Goal: Register for event/course

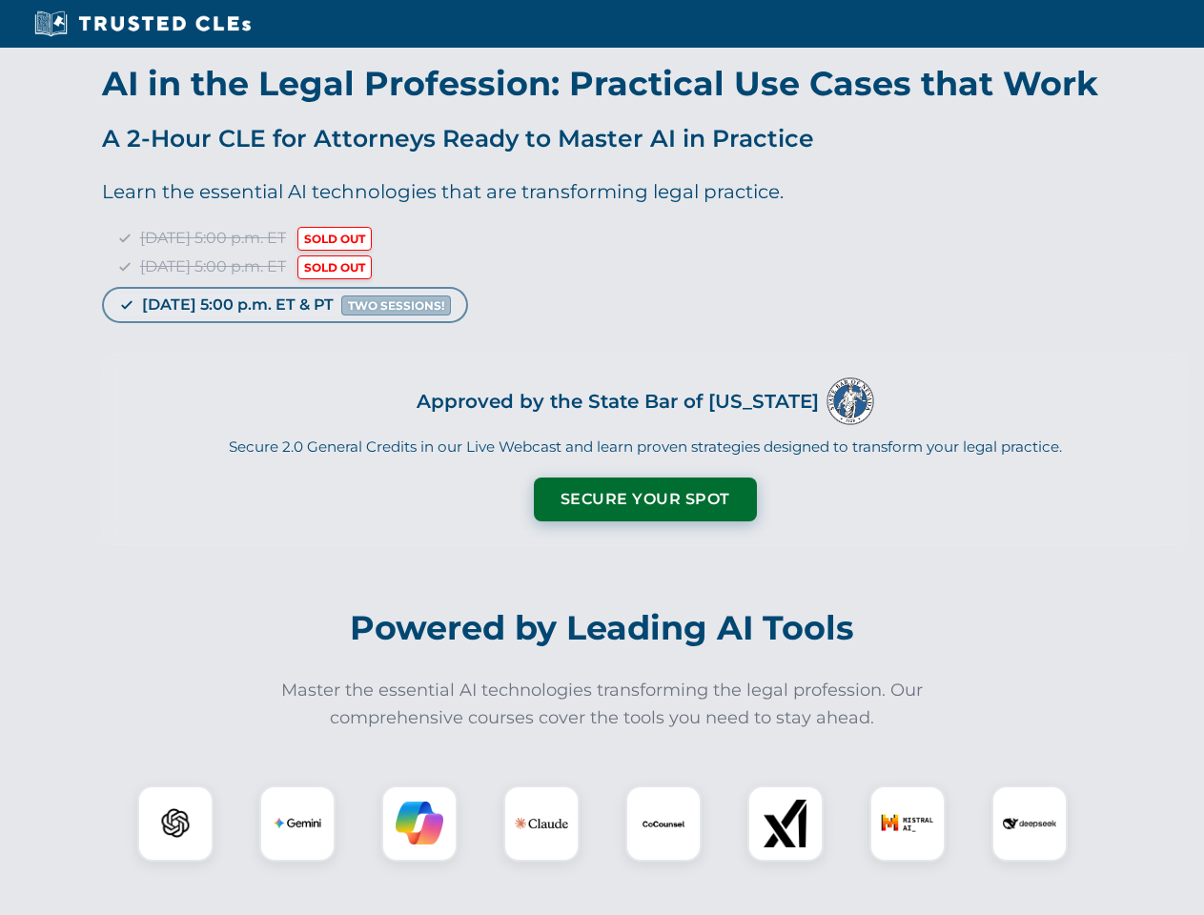
click at [644, 499] on button "Secure Your Spot" at bounding box center [645, 499] width 223 height 44
click at [175, 823] on img at bounding box center [175, 823] width 55 height 55
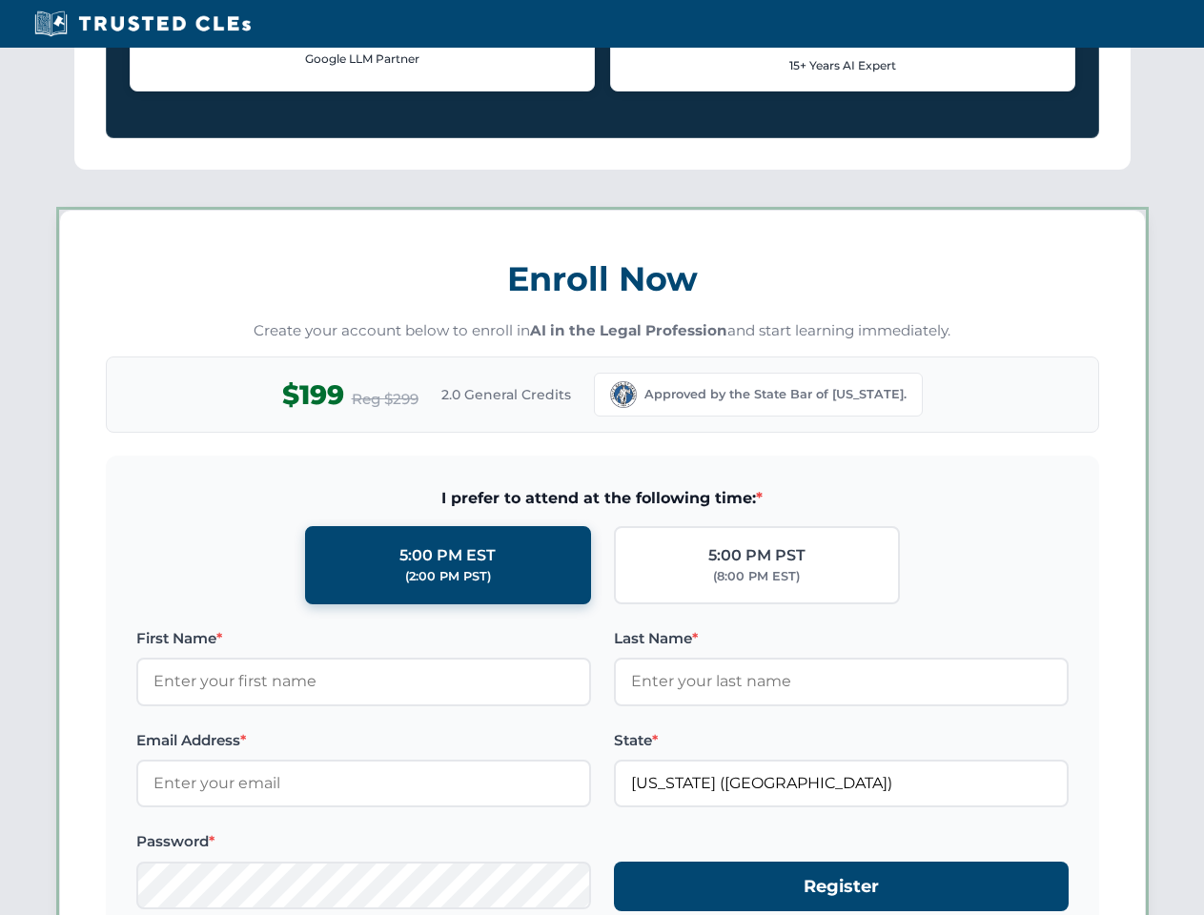
click at [419, 823] on form "I prefer to attend at the following time: * 5:00 PM EST (2:00 PM PST) 5:00 PM P…" at bounding box center [602, 710] width 993 height 509
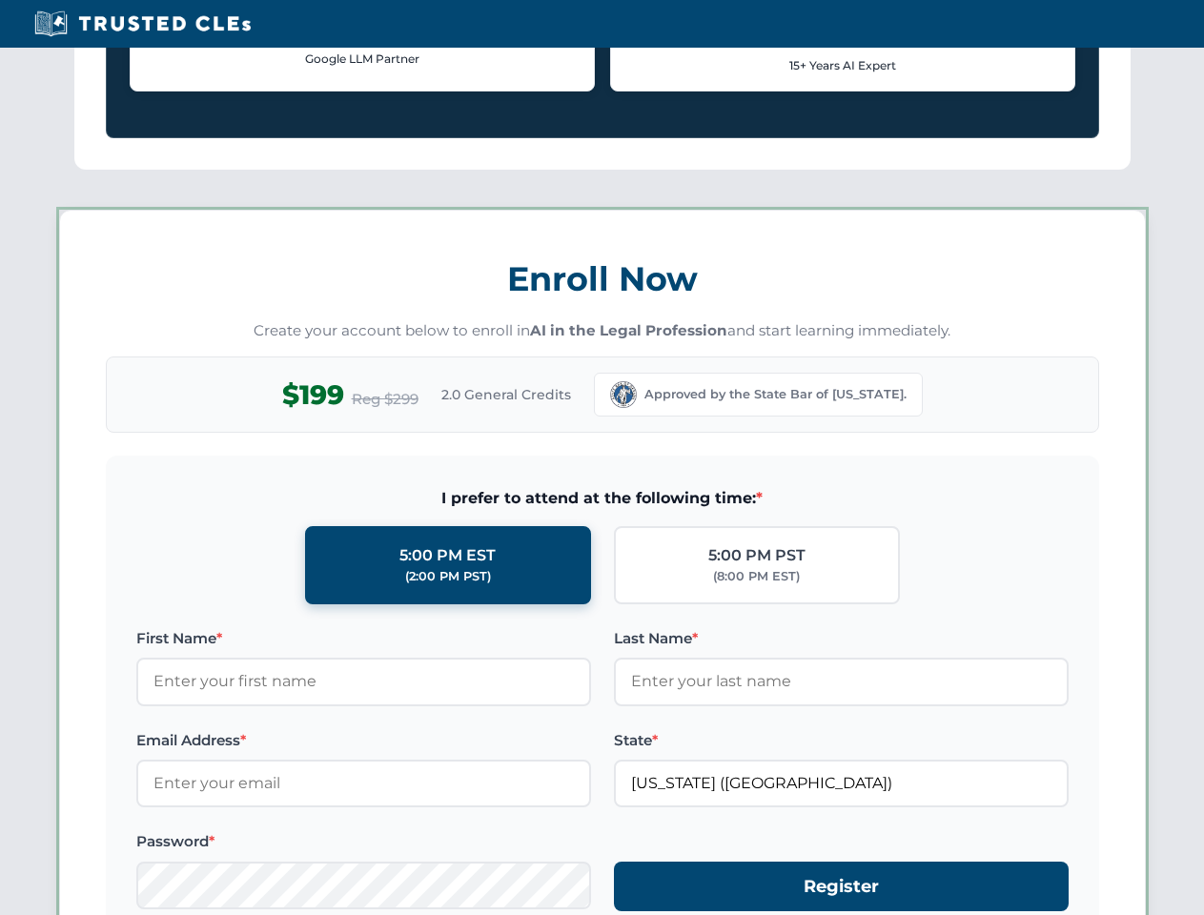
scroll to position [1548, 0]
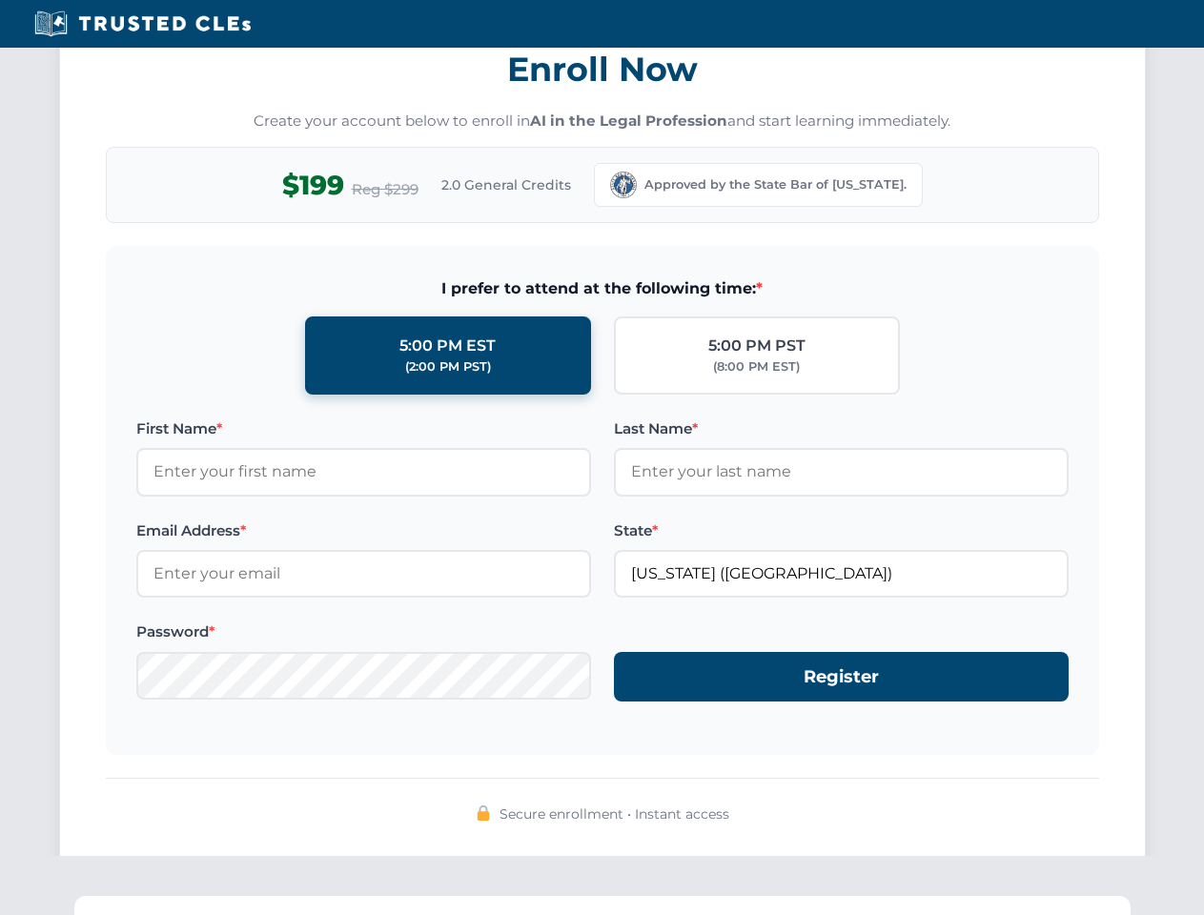
click at [1029, 823] on div "Secure enrollment • Instant access" at bounding box center [602, 814] width 993 height 25
